Goal: Task Accomplishment & Management: Manage account settings

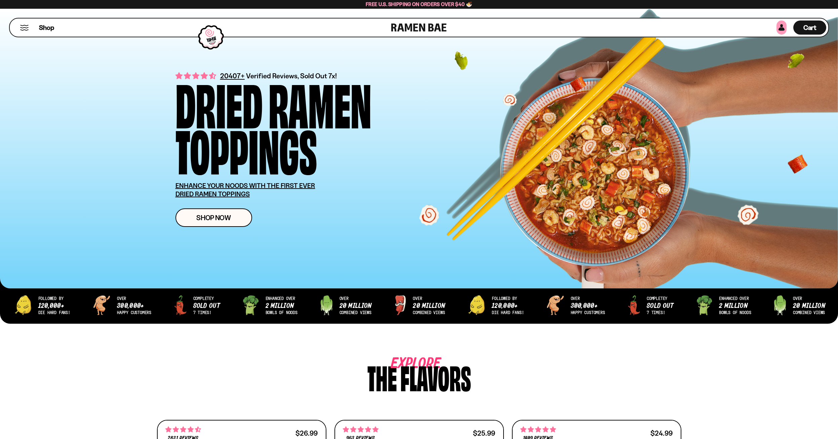
click at [780, 31] on link at bounding box center [782, 28] width 10 height 14
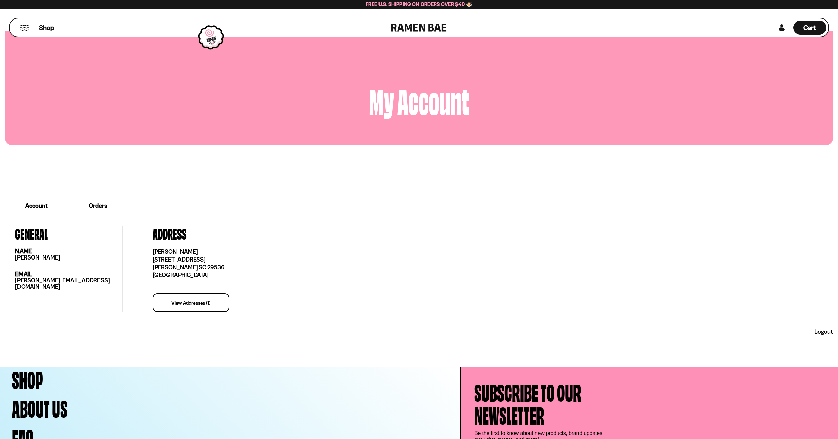
click at [103, 204] on link "Orders" at bounding box center [98, 205] width 60 height 21
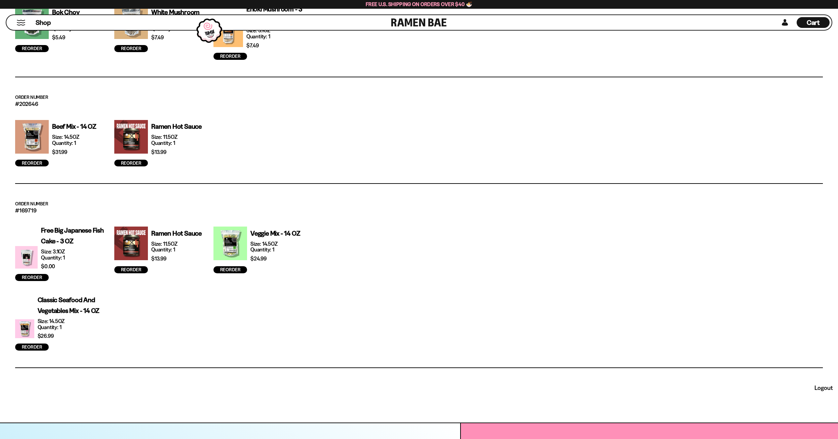
scroll to position [521, 0]
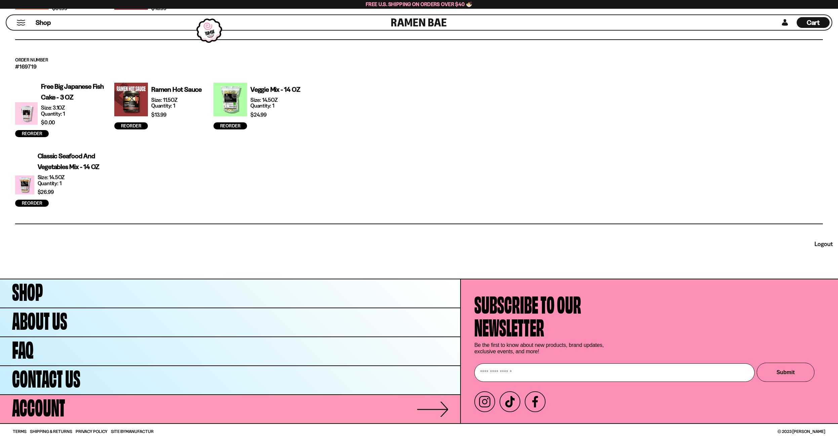
click at [68, 403] on link "Account" at bounding box center [230, 409] width 460 height 28
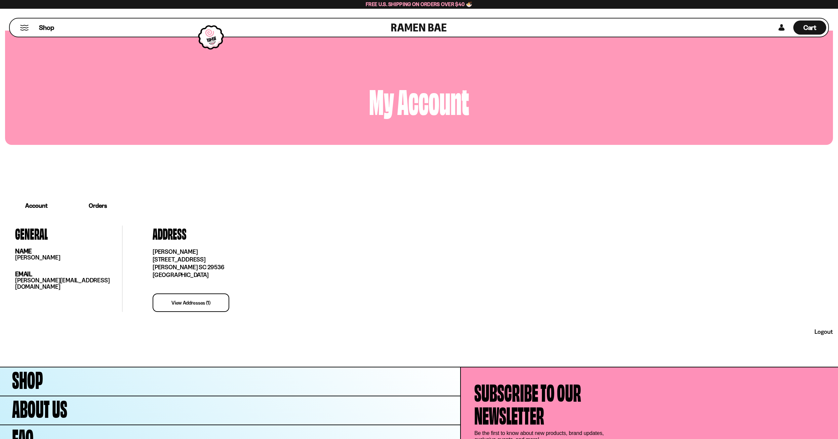
click at [37, 206] on link "Account" at bounding box center [36, 205] width 63 height 19
click at [102, 202] on link "Orders" at bounding box center [98, 205] width 60 height 21
